Goal: Information Seeking & Learning: Learn about a topic

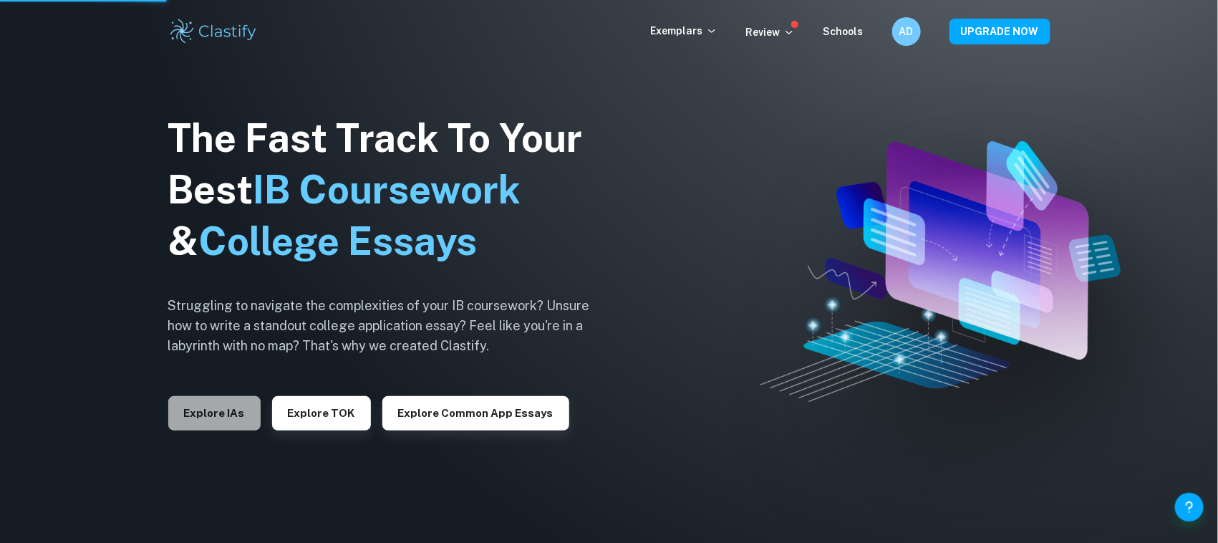
click at [217, 425] on button "Explore IAs" at bounding box center [214, 413] width 92 height 34
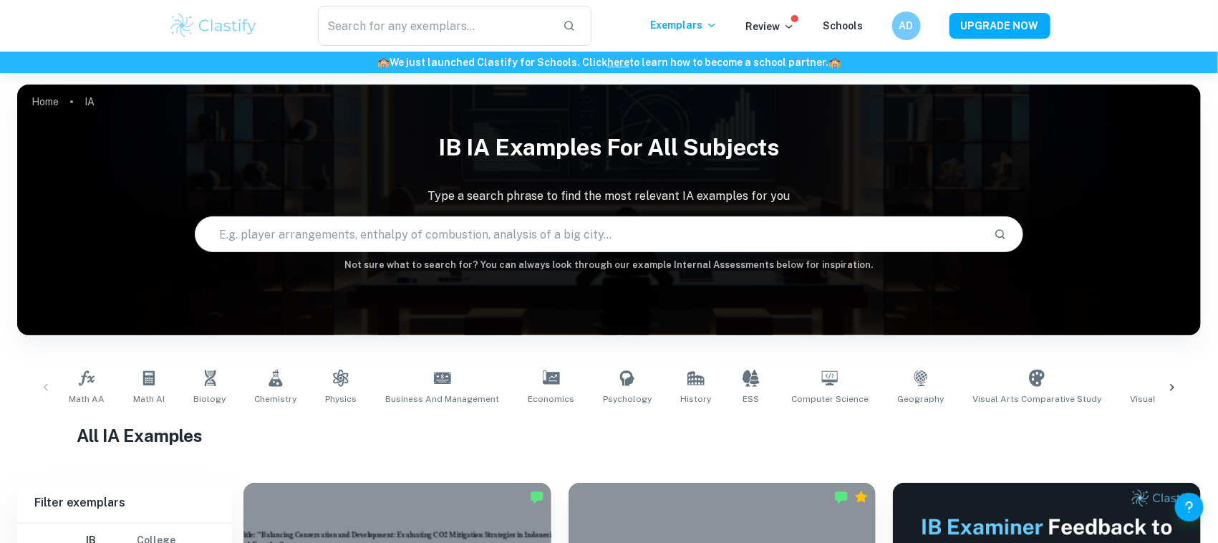
scroll to position [87, 0]
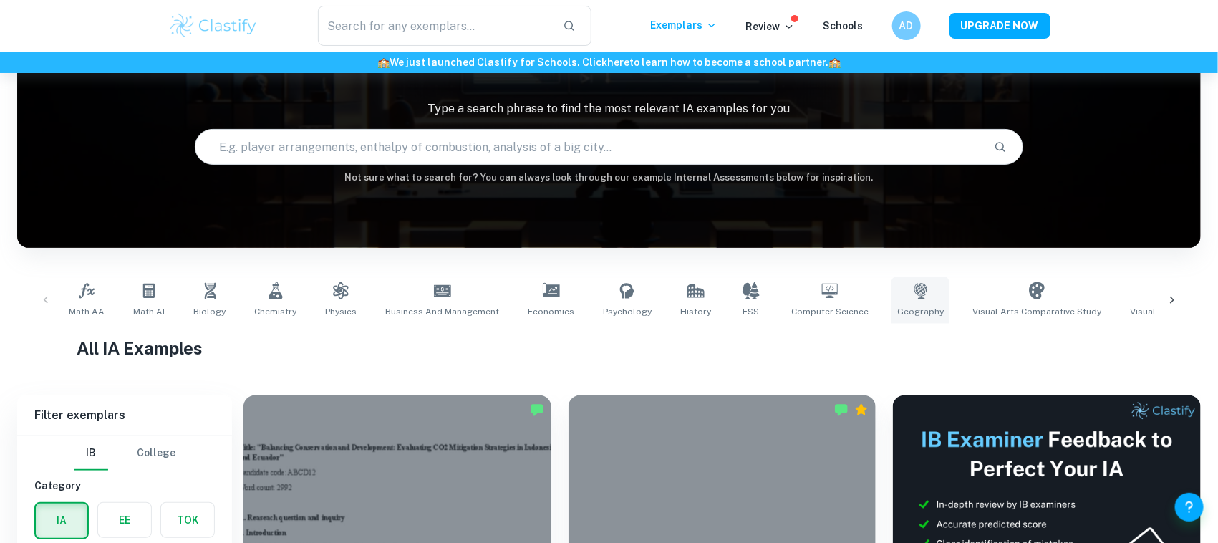
click at [914, 292] on link "Geography" at bounding box center [921, 300] width 58 height 47
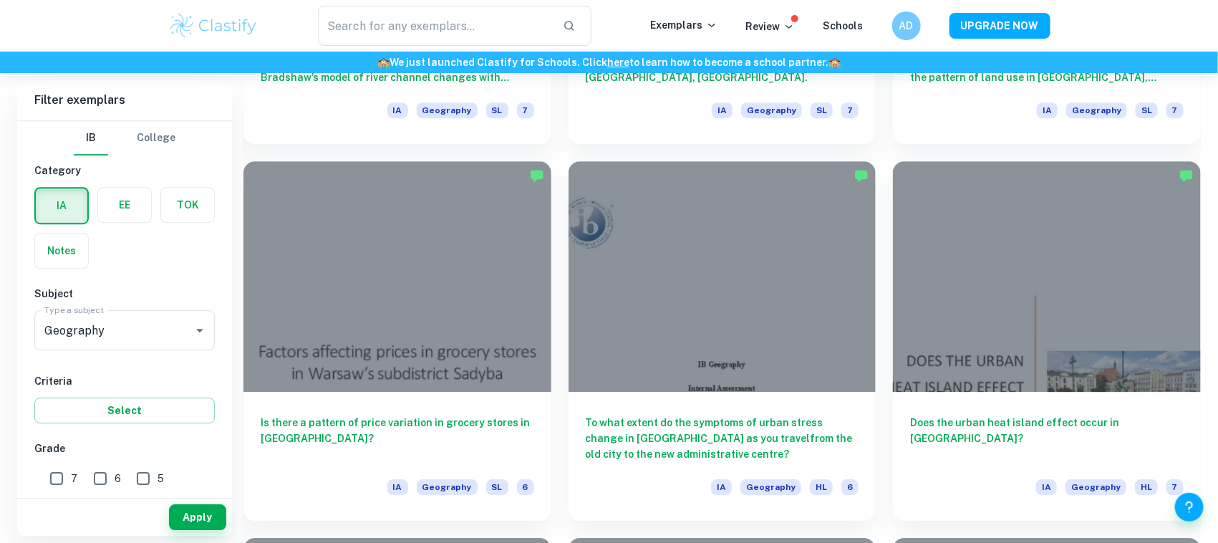
scroll to position [1830, 0]
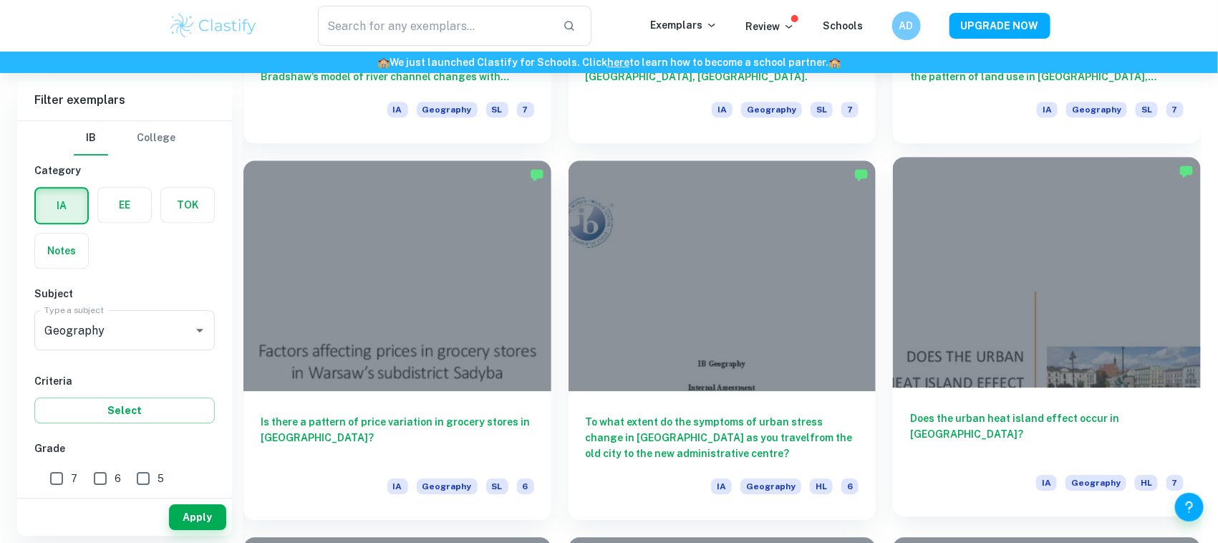
click at [1022, 301] on div at bounding box center [1047, 272] width 308 height 231
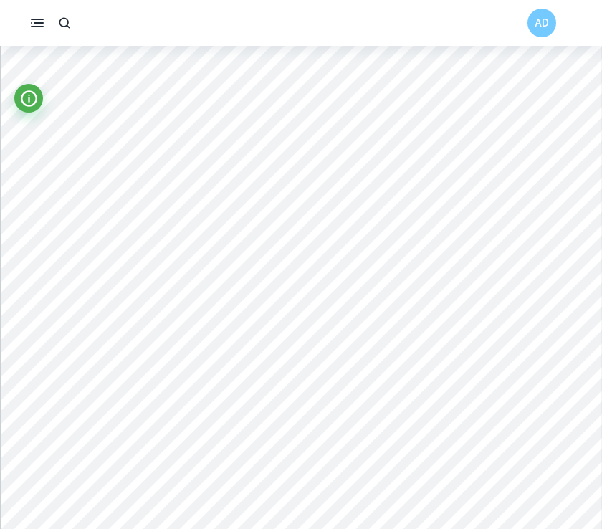
scroll to position [2031, 0]
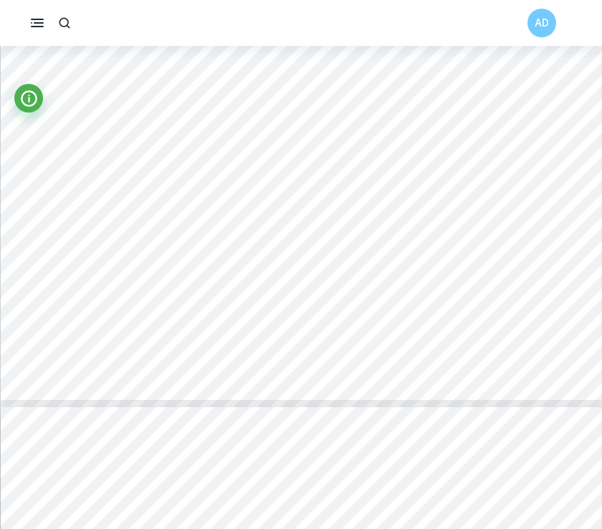
type input "4"
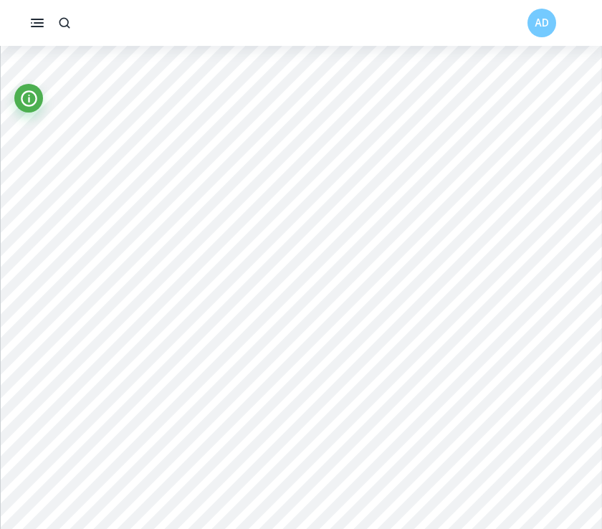
scroll to position [2855, 0]
click at [266, 406] on div at bounding box center [358, 423] width 547 height 34
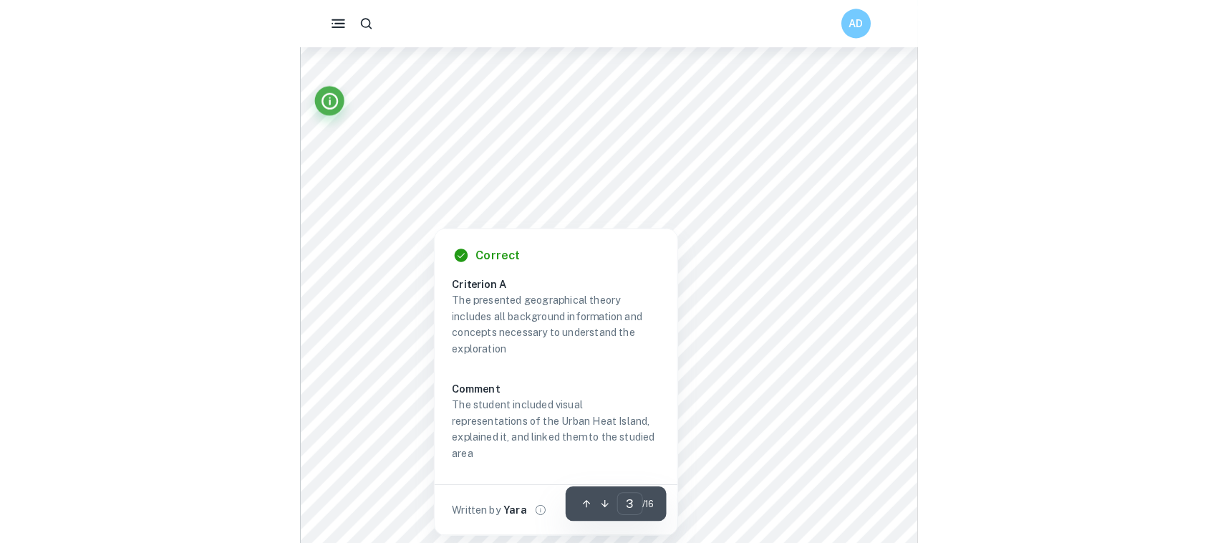
scroll to position [1751, 0]
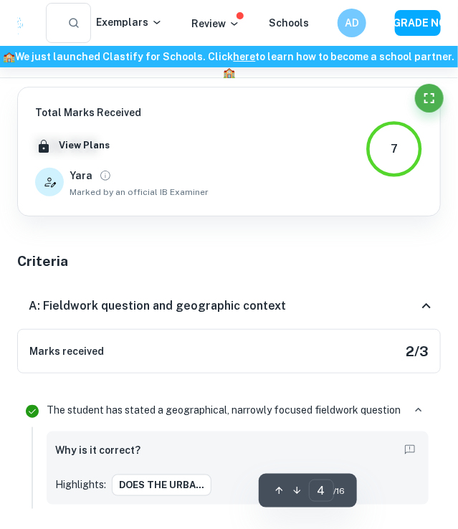
type input "2"
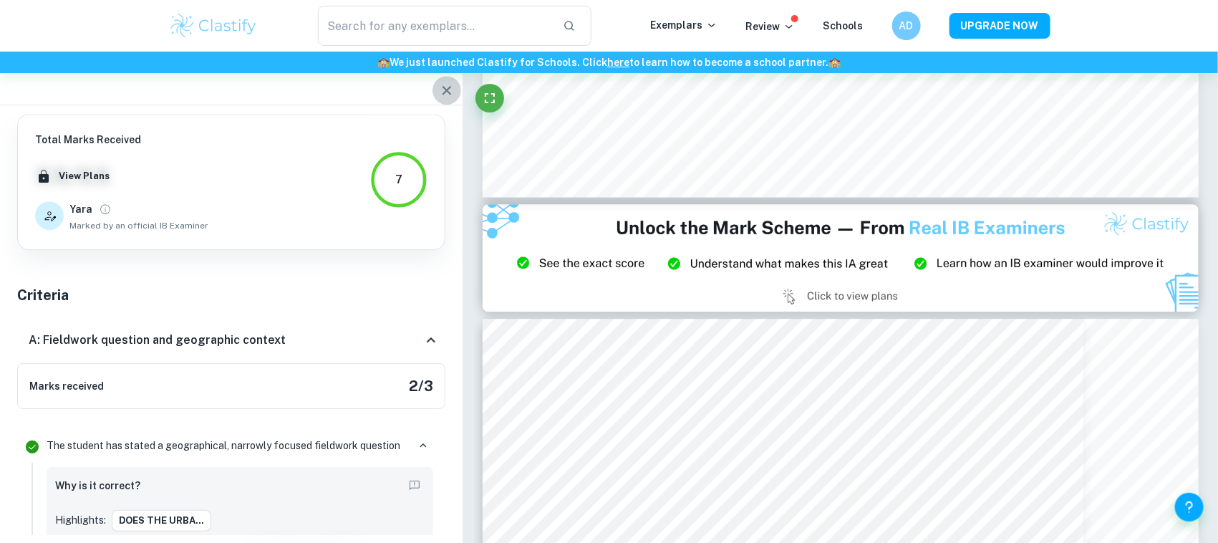
click at [454, 88] on icon "button" at bounding box center [446, 90] width 17 height 17
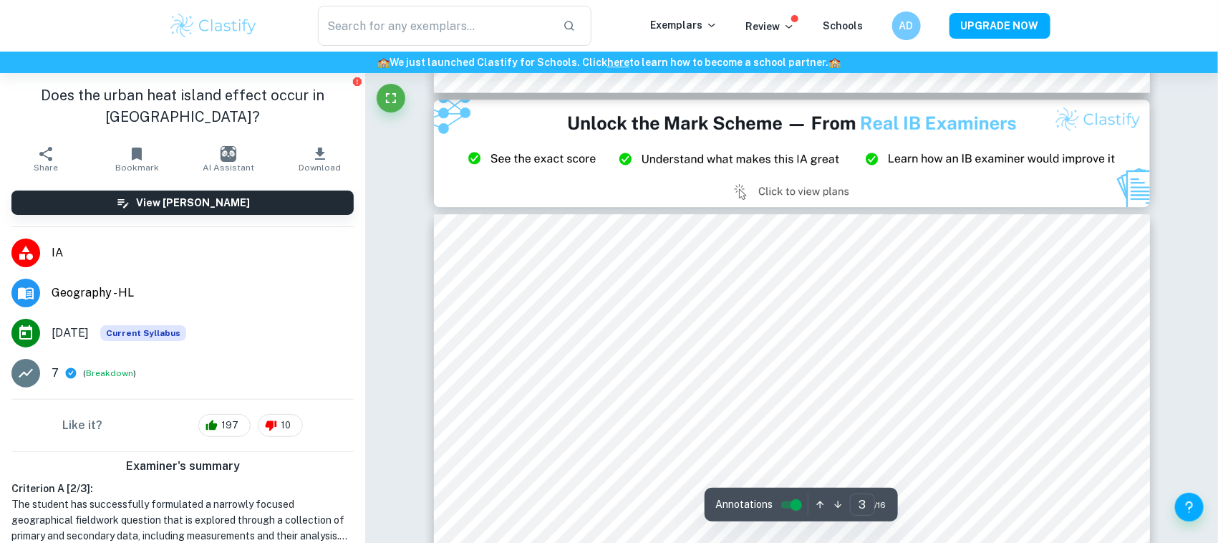
scroll to position [1857, 0]
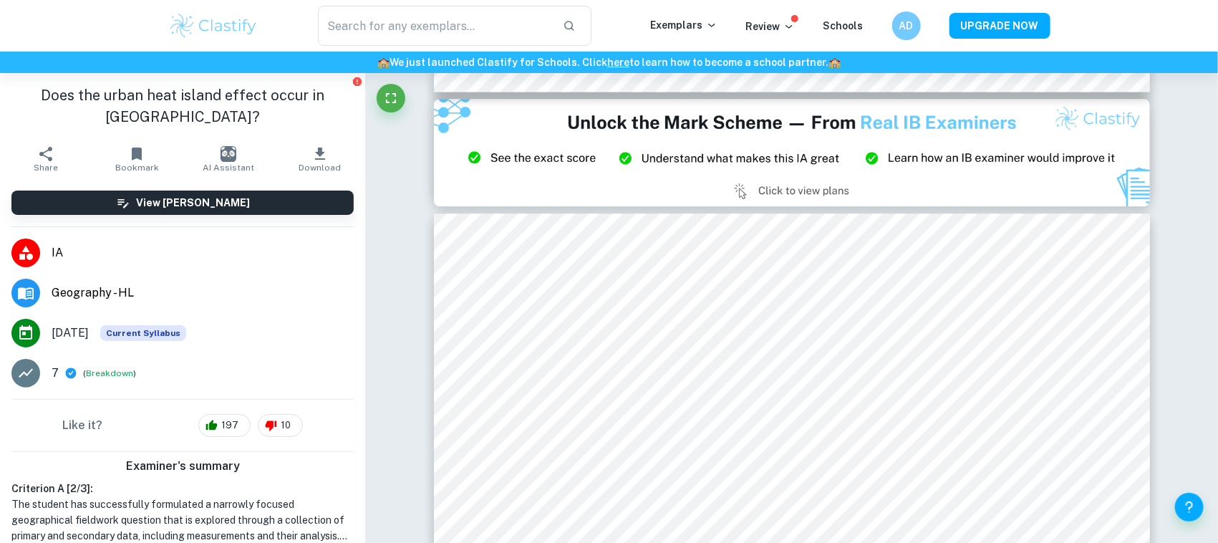
drag, startPoint x: 342, startPoint y: 148, endPoint x: 396, endPoint y: 124, distance: 58.7
click at [223, 171] on span "AI Assistant" at bounding box center [229, 168] width 52 height 10
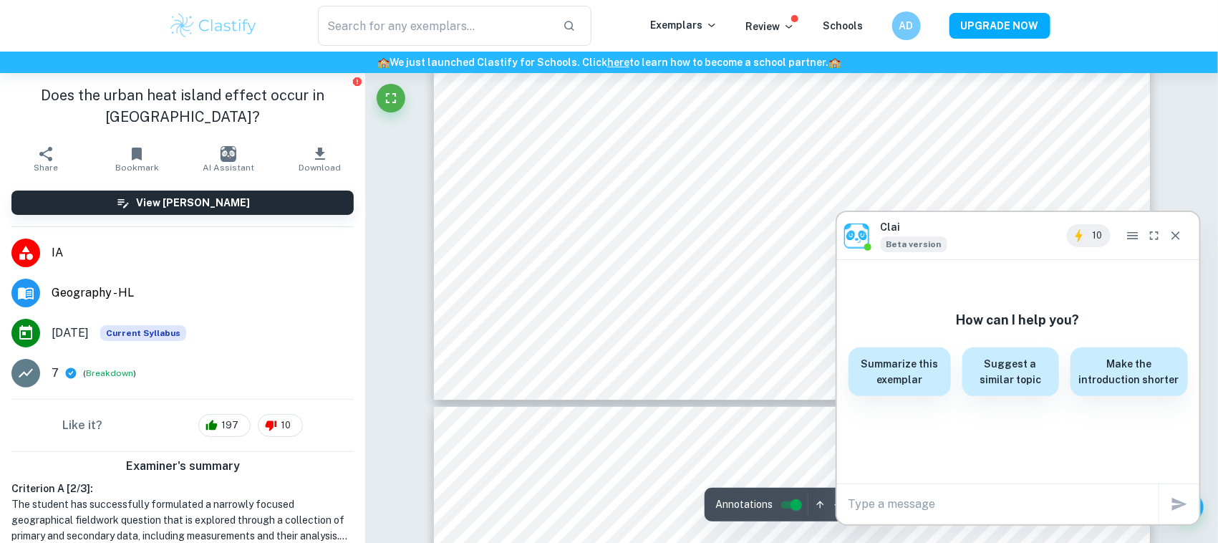
scroll to position [2598, 0]
click at [906, 504] on textarea at bounding box center [1004, 504] width 310 height 16
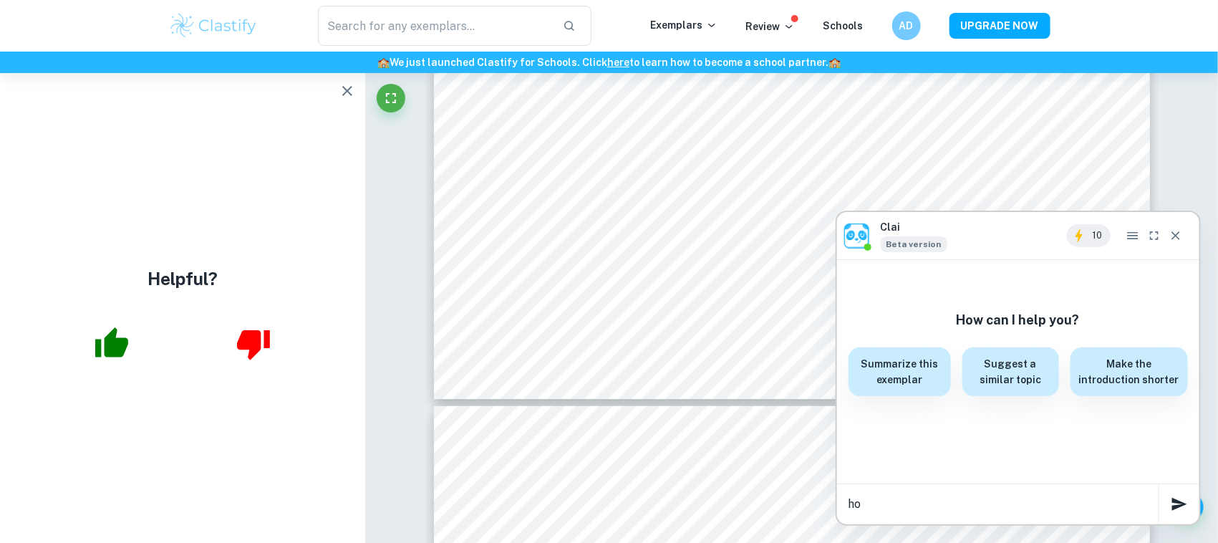
type textarea "h"
type textarea "paraphrase the introduction"
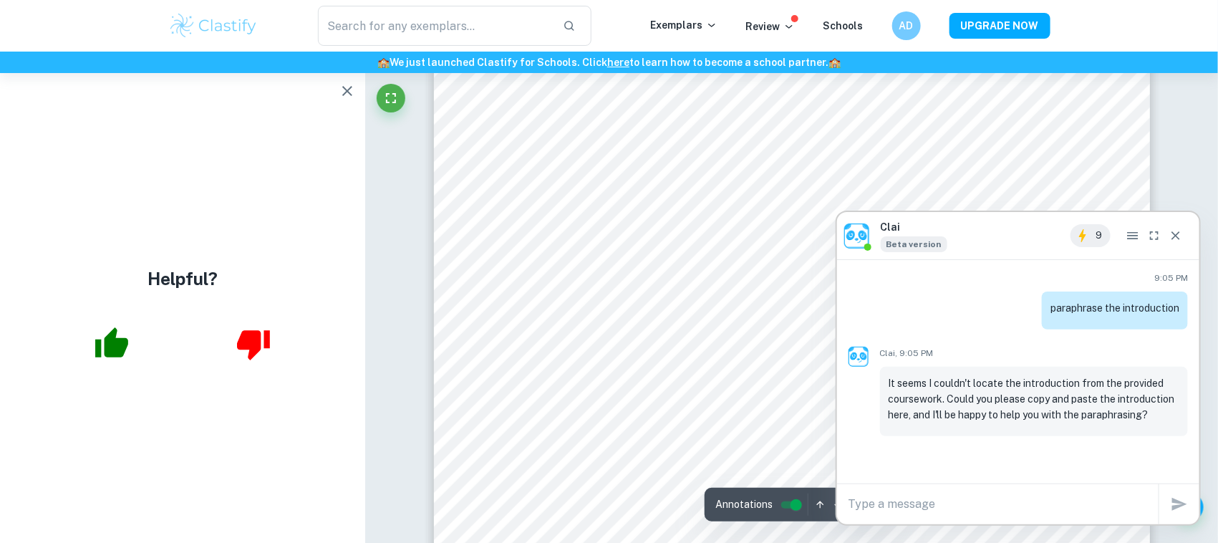
scroll to position [1918, 0]
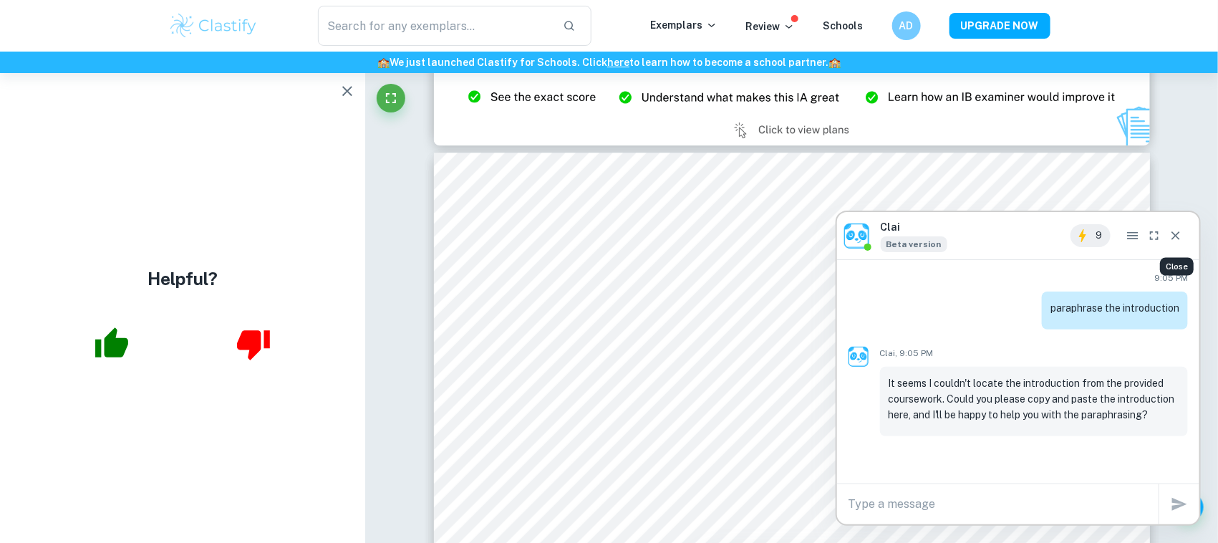
click at [1177, 239] on icon "Close" at bounding box center [1176, 236] width 14 height 14
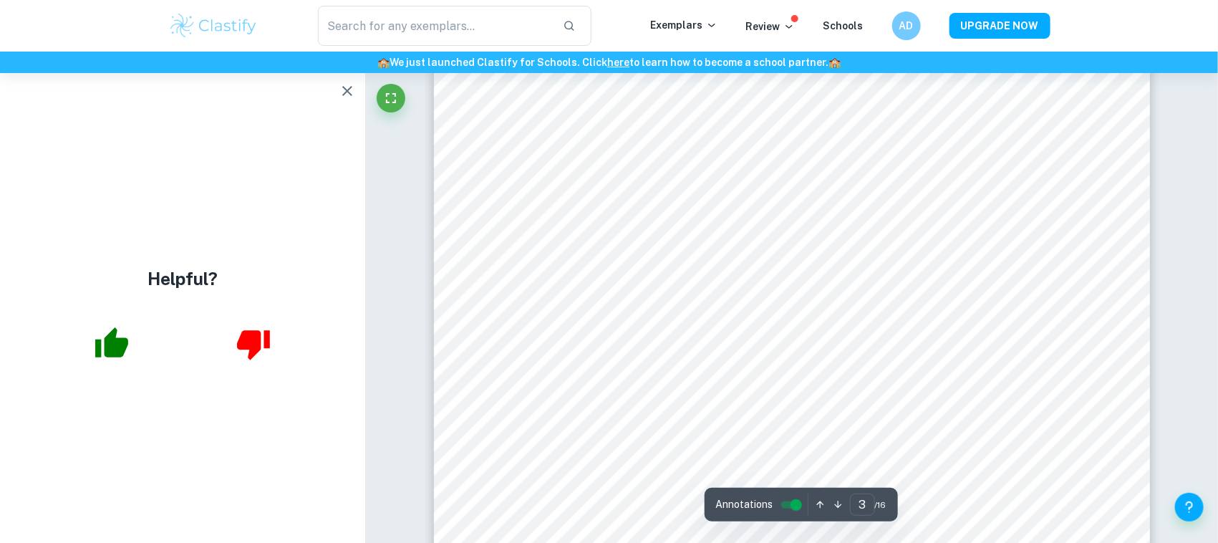
scroll to position [2334, 0]
click at [1194, 499] on icon "Help and Feedback" at bounding box center [1189, 507] width 17 height 17
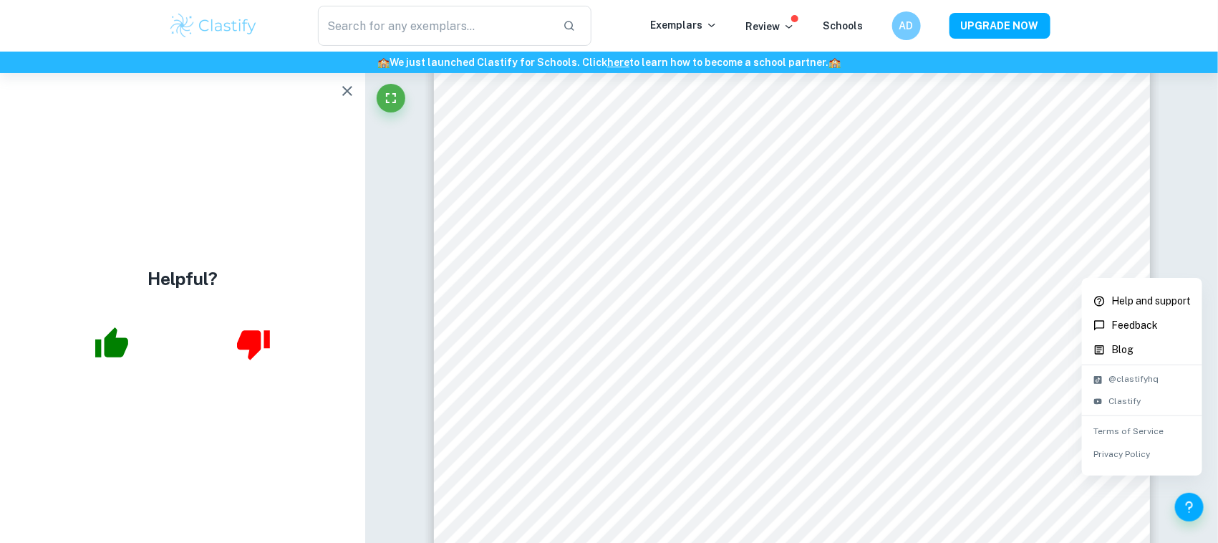
drag, startPoint x: 1194, startPoint y: 499, endPoint x: 1014, endPoint y: 419, distance: 197.5
click at [1014, 419] on div at bounding box center [609, 271] width 1218 height 543
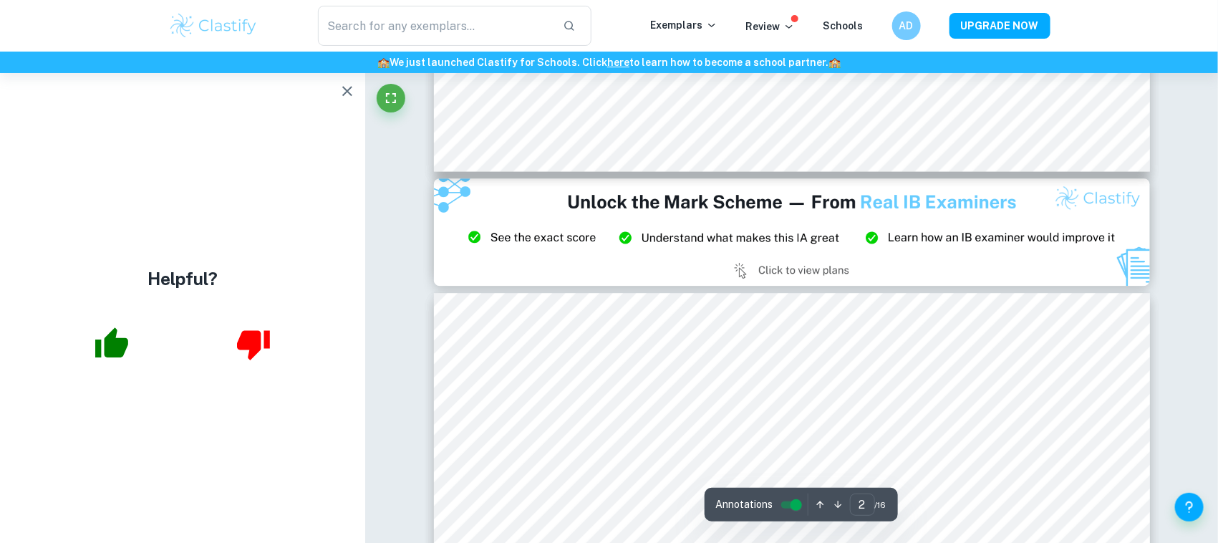
scroll to position [1740, 0]
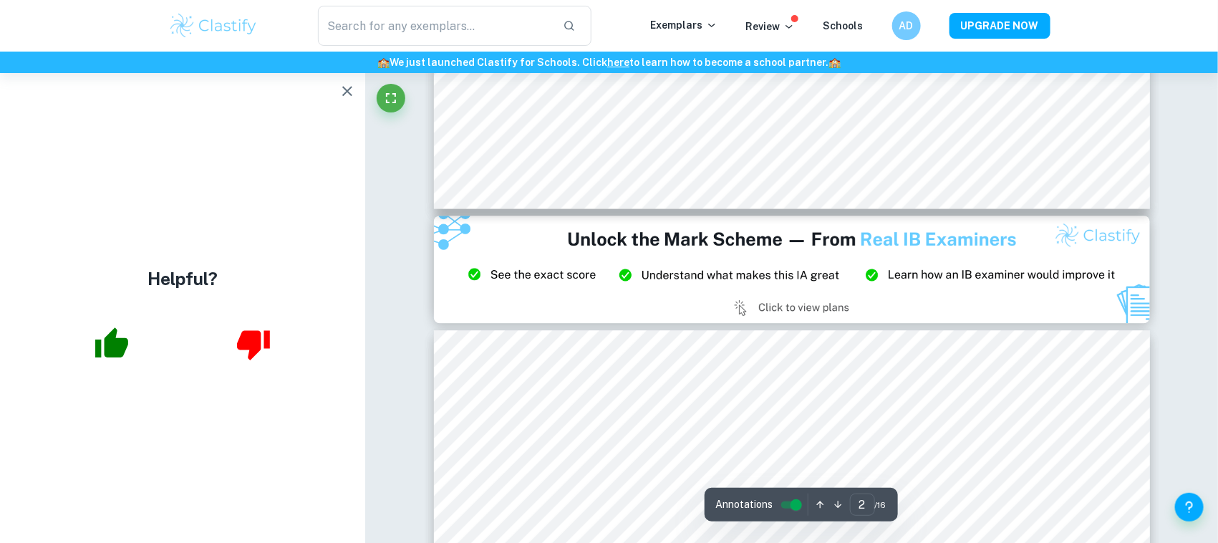
click at [342, 82] on icon "button" at bounding box center [347, 90] width 17 height 17
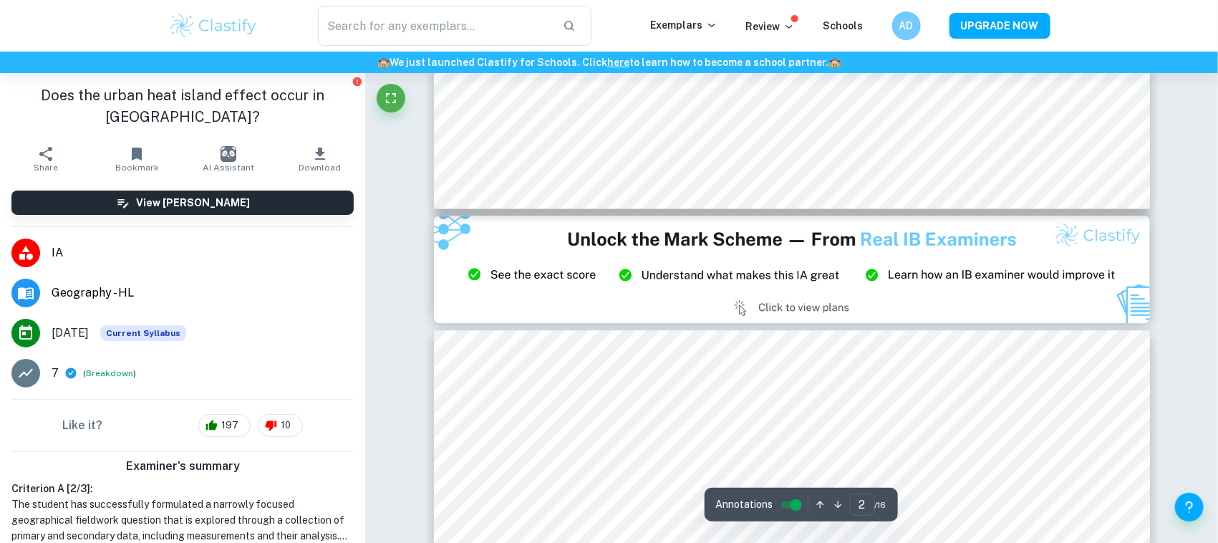
type input "3"
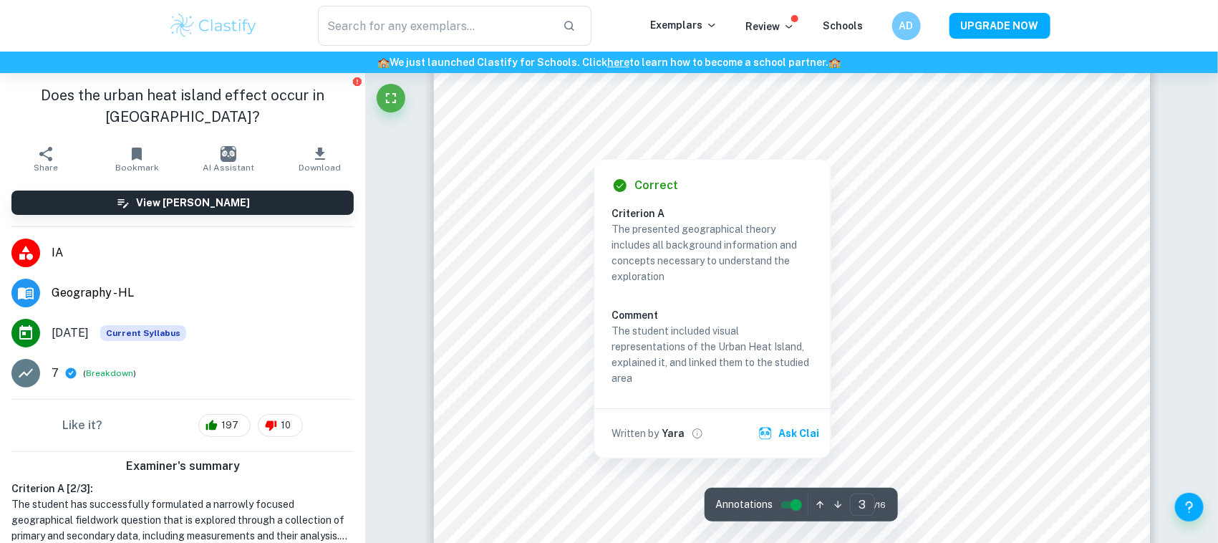
scroll to position [2171, 0]
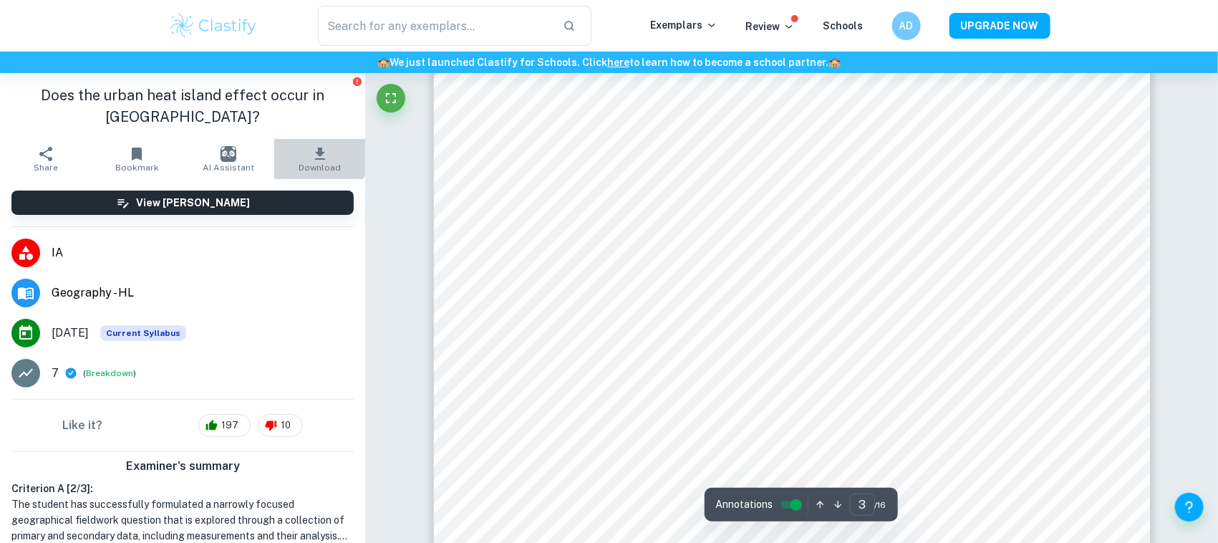
click at [315, 151] on icon "button" at bounding box center [320, 154] width 10 height 12
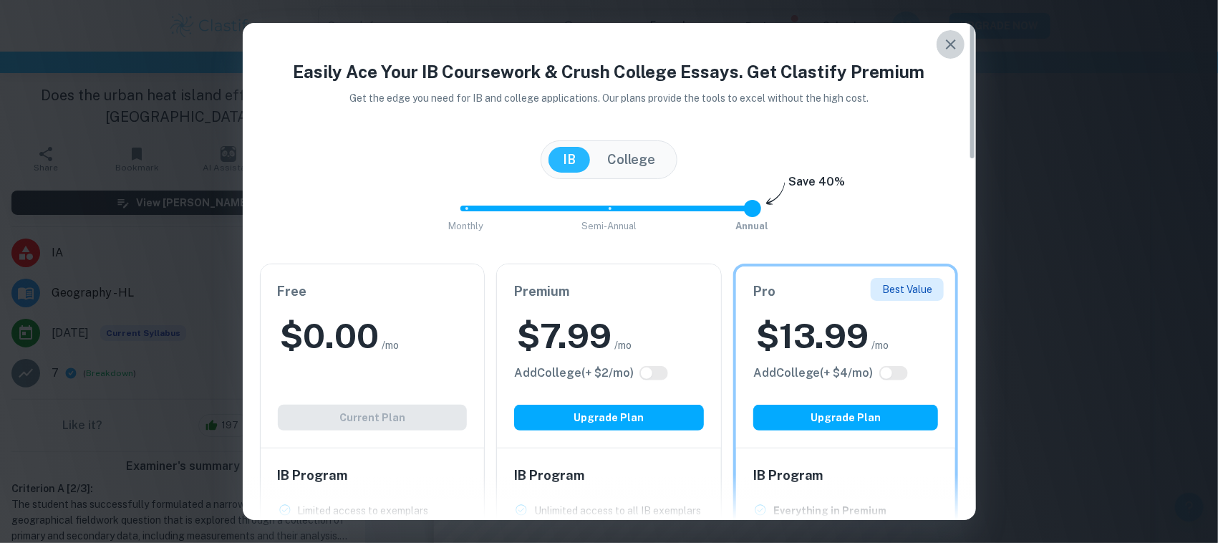
click at [961, 42] on button "button" at bounding box center [951, 44] width 29 height 29
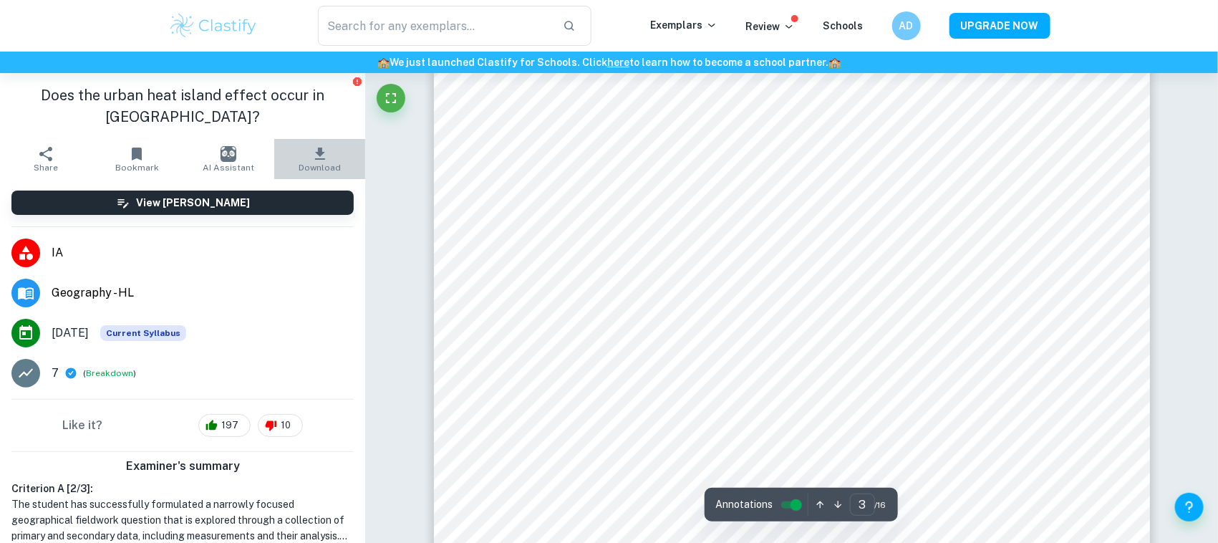
click at [321, 158] on button "Download" at bounding box center [320, 159] width 92 height 40
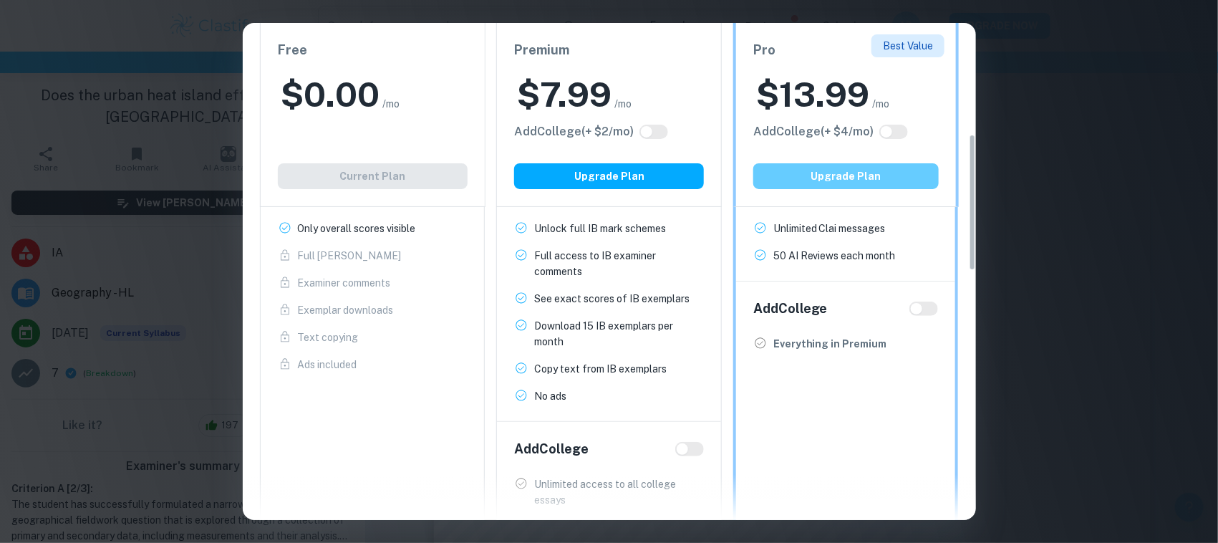
scroll to position [405, 0]
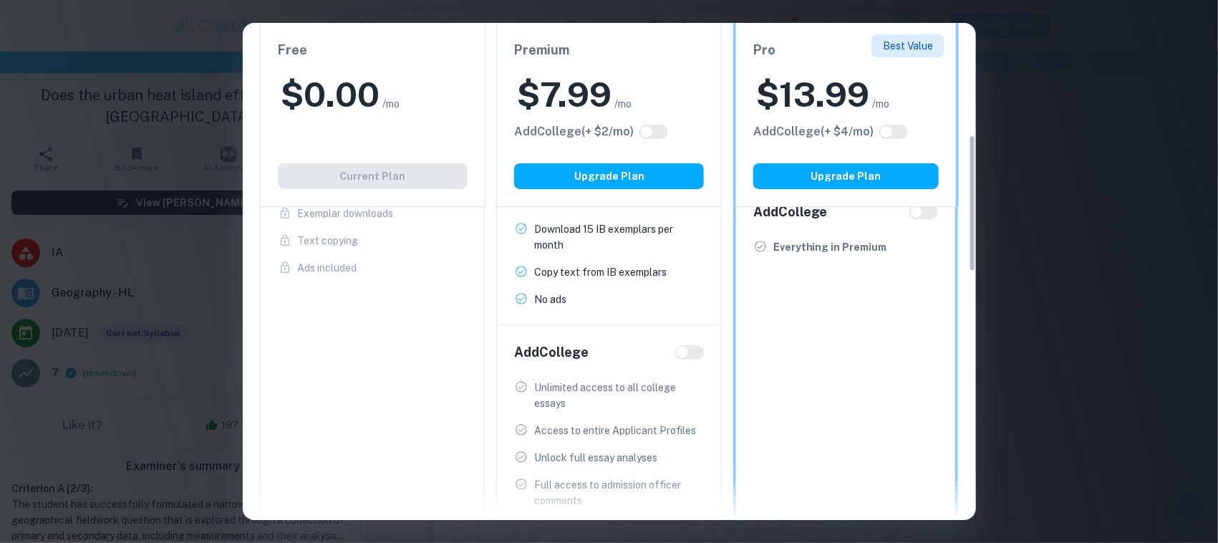
click at [1056, 39] on div "Easily Ace Your IB Coursework & Crush College Essays. Get Clastify Premium Get …" at bounding box center [609, 271] width 1218 height 543
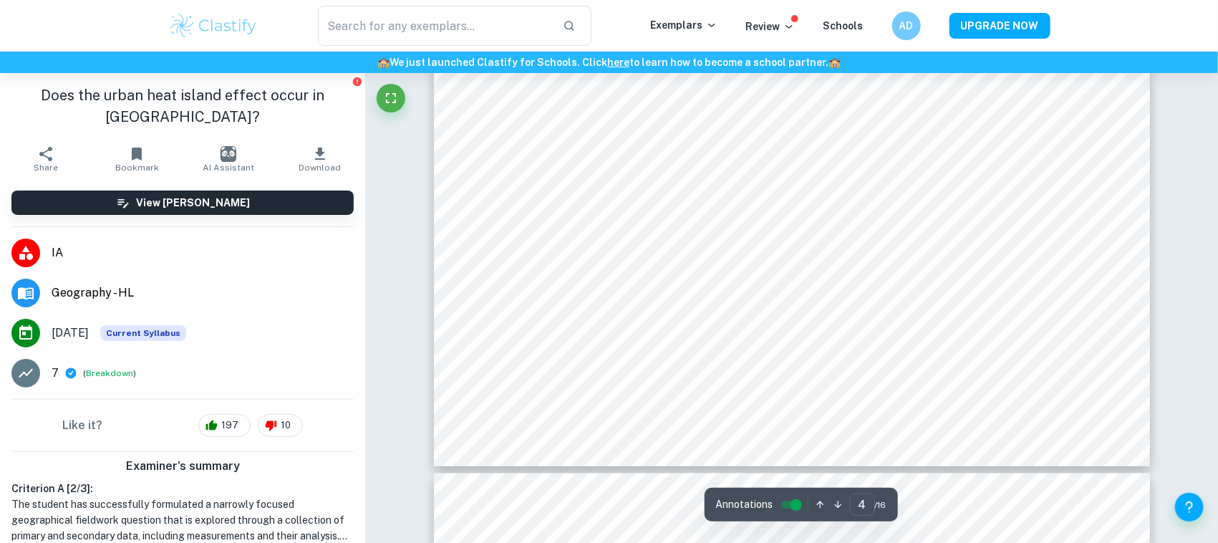
scroll to position [3463, 0]
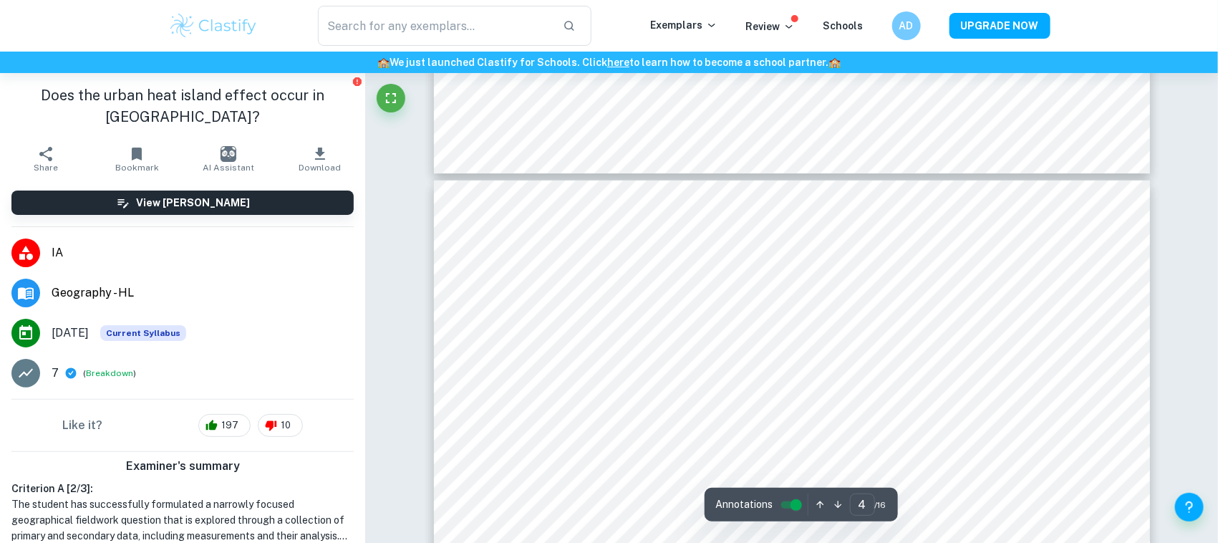
type input "3"
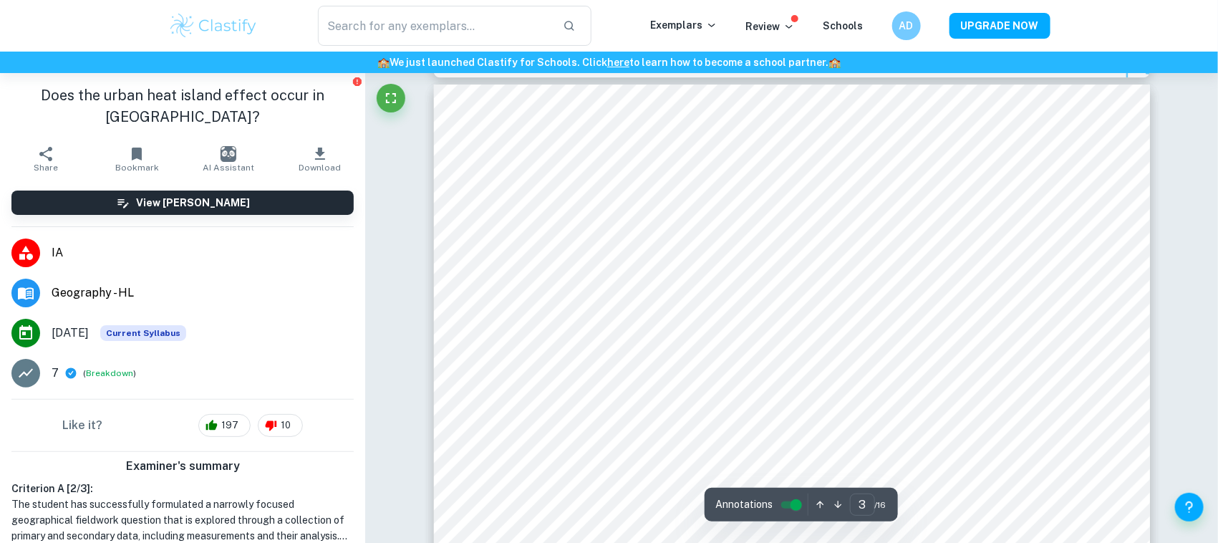
scroll to position [1968, 0]
